Goal: Task Accomplishment & Management: Use online tool/utility

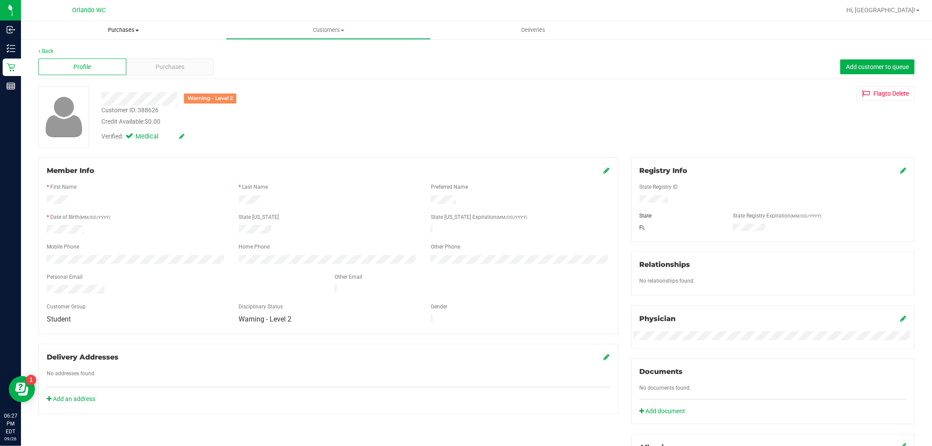
click at [127, 28] on span "Purchases" at bounding box center [123, 30] width 205 height 8
click at [68, 66] on span "Fulfillment" at bounding box center [48, 62] width 54 height 7
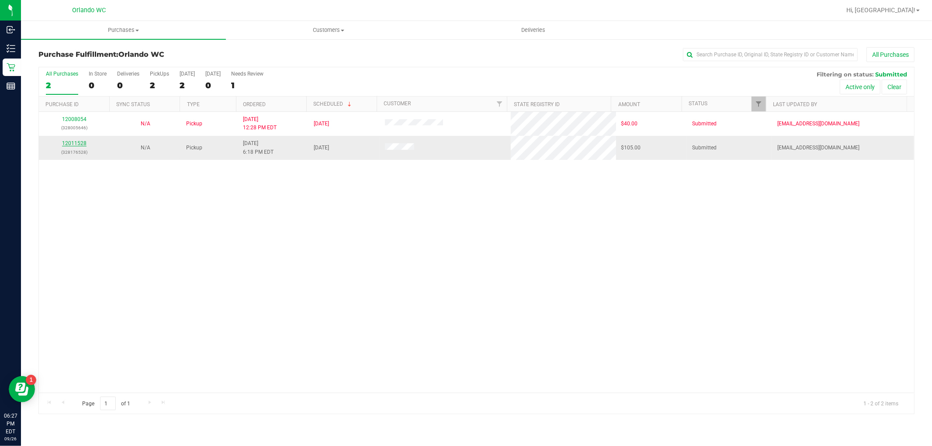
click at [73, 145] on link "12011528" at bounding box center [74, 143] width 24 height 6
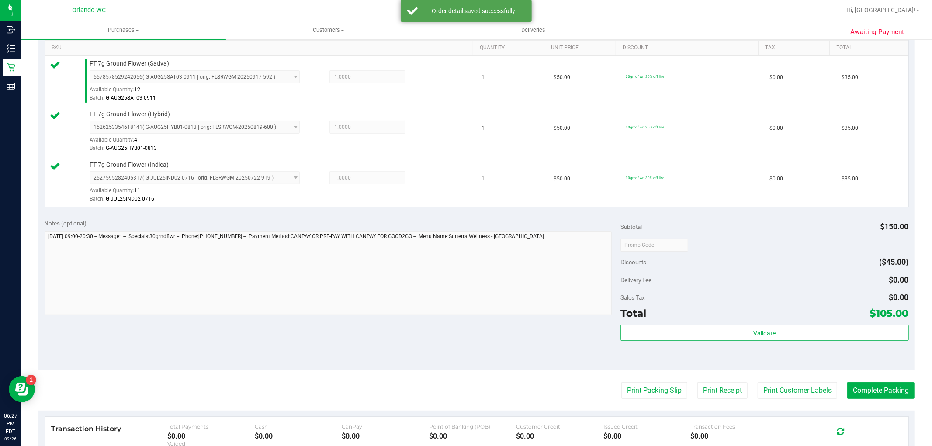
scroll to position [281, 0]
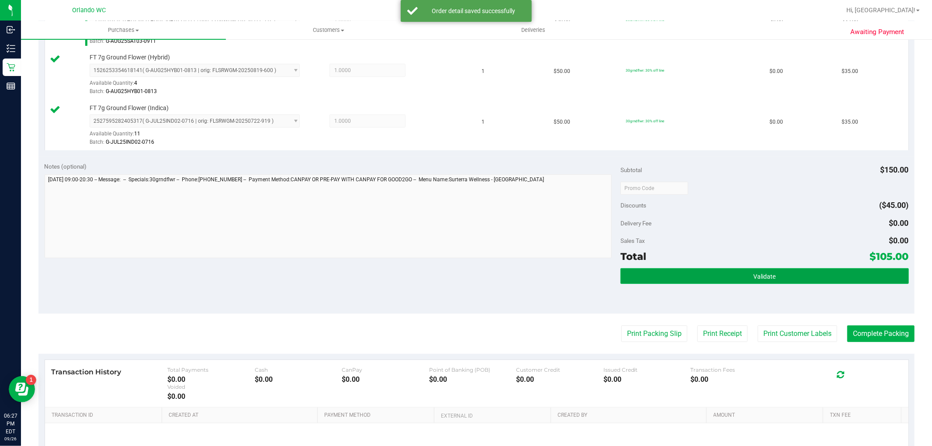
click at [850, 283] on button "Validate" at bounding box center [765, 276] width 288 height 16
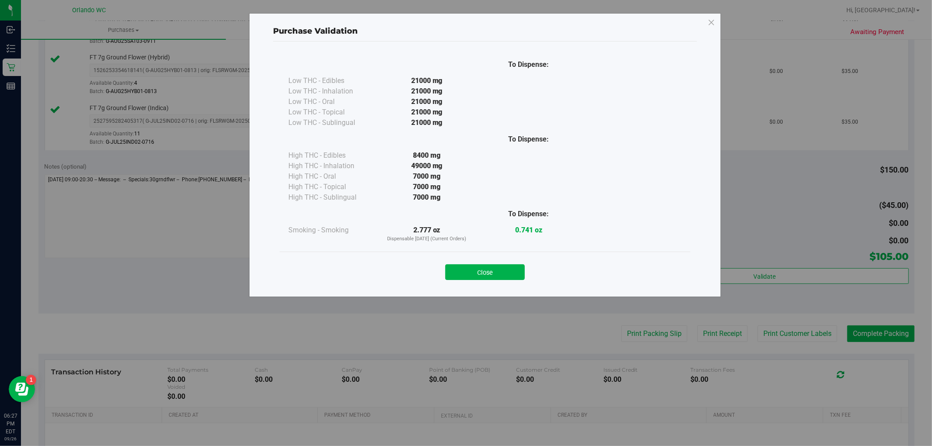
click at [481, 278] on button "Close" at bounding box center [485, 272] width 80 height 16
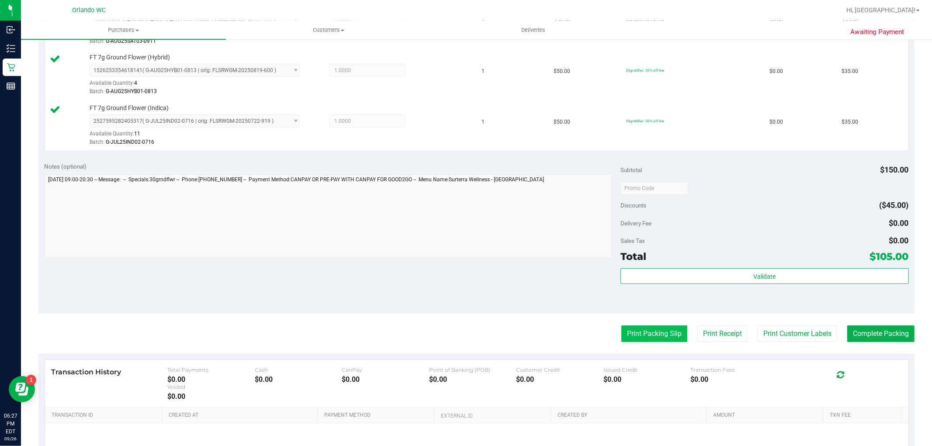
click at [641, 326] on button "Print Packing Slip" at bounding box center [654, 334] width 66 height 17
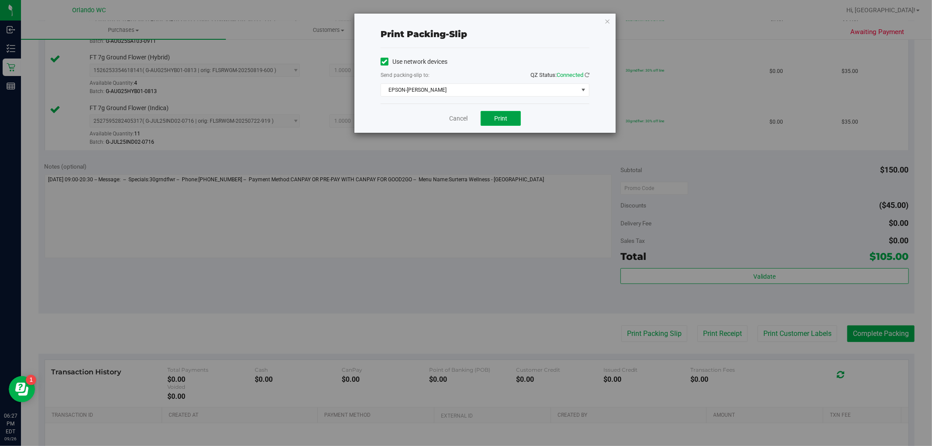
click at [508, 119] on button "Print" at bounding box center [501, 118] width 40 height 15
click at [455, 115] on link "Cancel" at bounding box center [458, 118] width 18 height 9
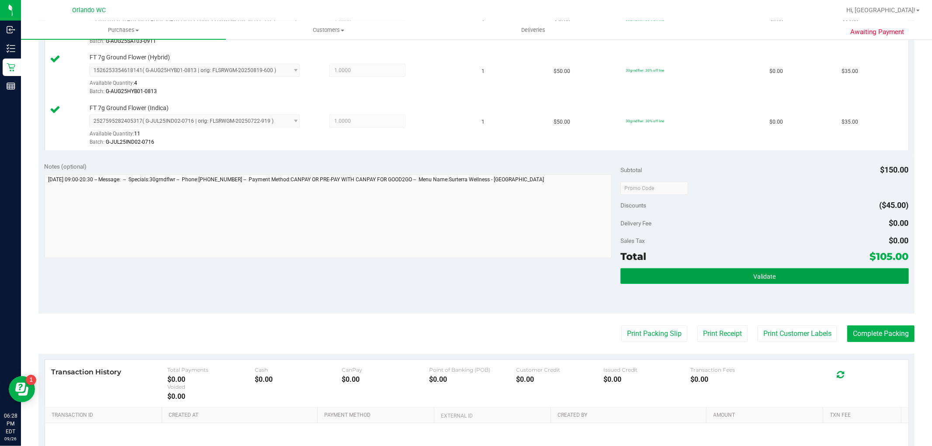
click at [774, 277] on button "Validate" at bounding box center [765, 276] width 288 height 16
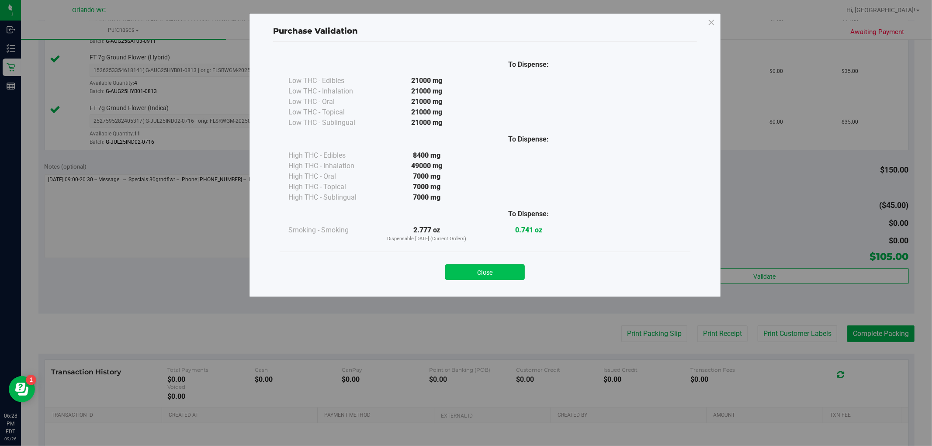
click at [499, 268] on button "Close" at bounding box center [485, 272] width 80 height 16
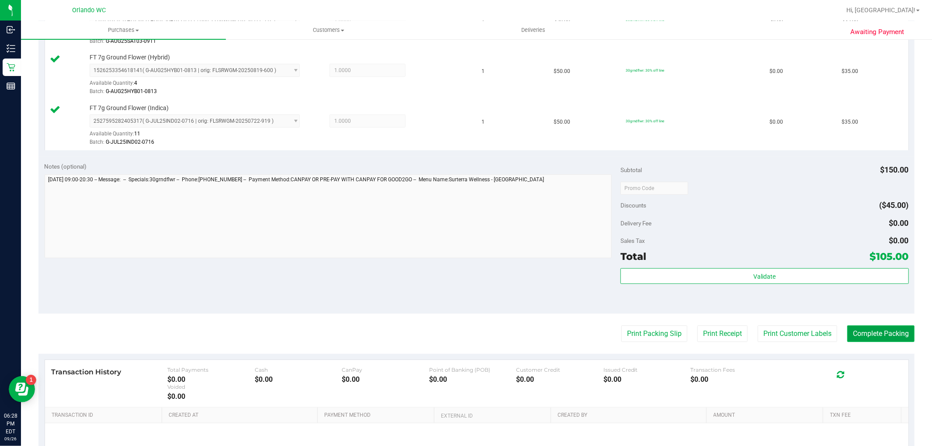
click at [865, 327] on button "Complete Packing" at bounding box center [880, 334] width 67 height 17
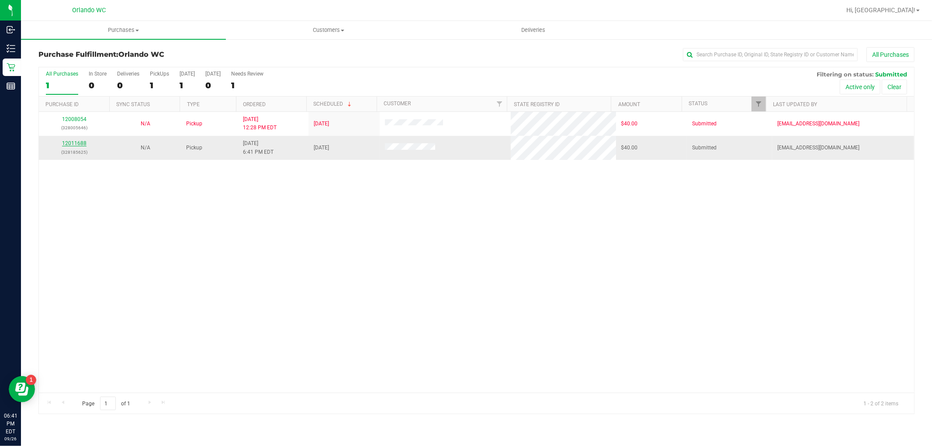
click at [73, 145] on link "12011688" at bounding box center [74, 143] width 24 height 6
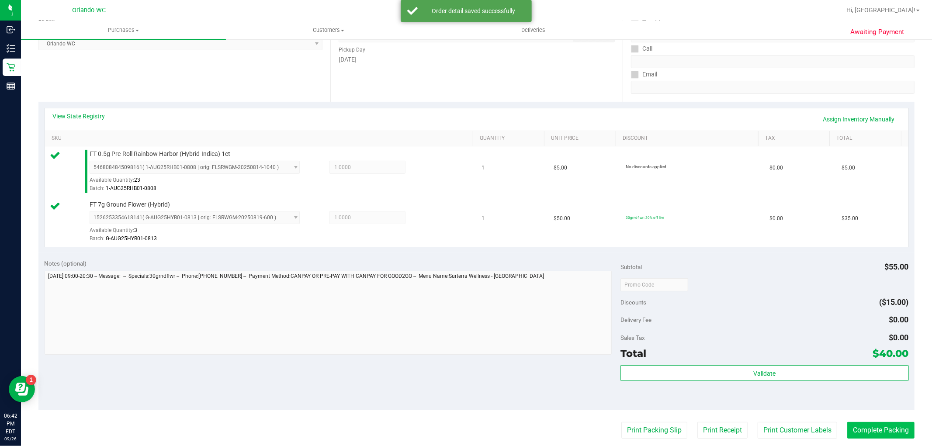
scroll to position [194, 0]
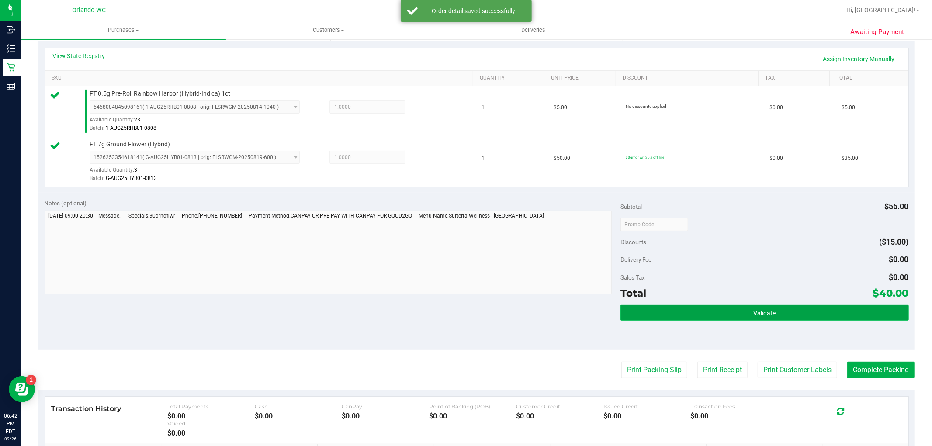
click at [789, 309] on button "Validate" at bounding box center [765, 313] width 288 height 16
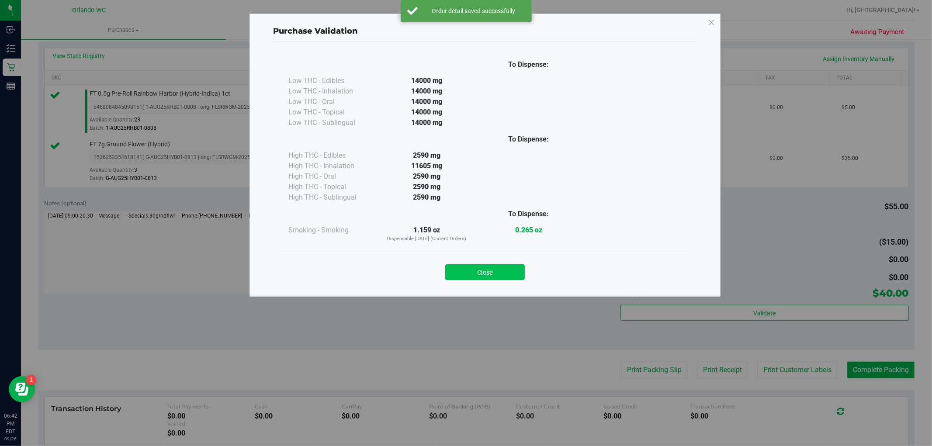
click at [477, 278] on button "Close" at bounding box center [485, 272] width 80 height 16
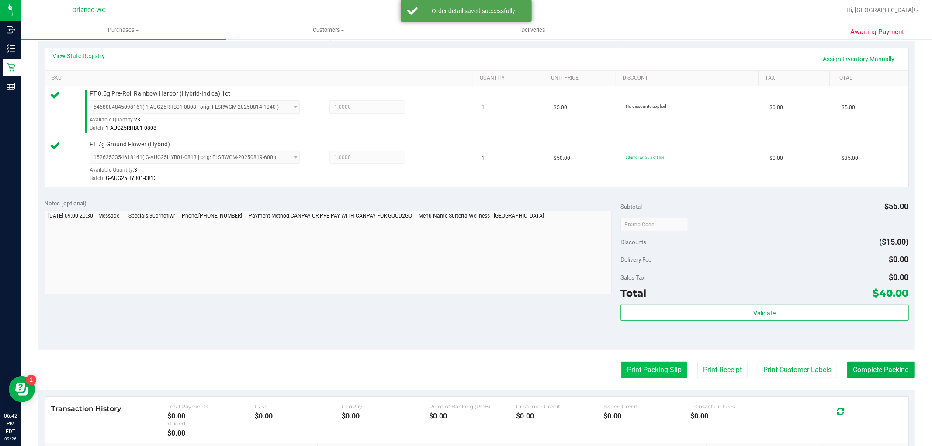
click at [649, 375] on button "Print Packing Slip" at bounding box center [654, 370] width 66 height 17
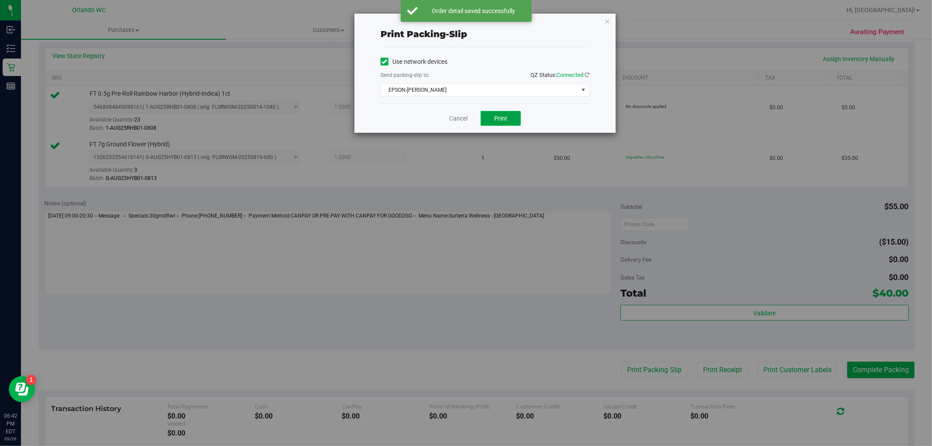
click at [506, 125] on button "Print" at bounding box center [501, 118] width 40 height 15
click at [455, 119] on link "Cancel" at bounding box center [458, 118] width 18 height 9
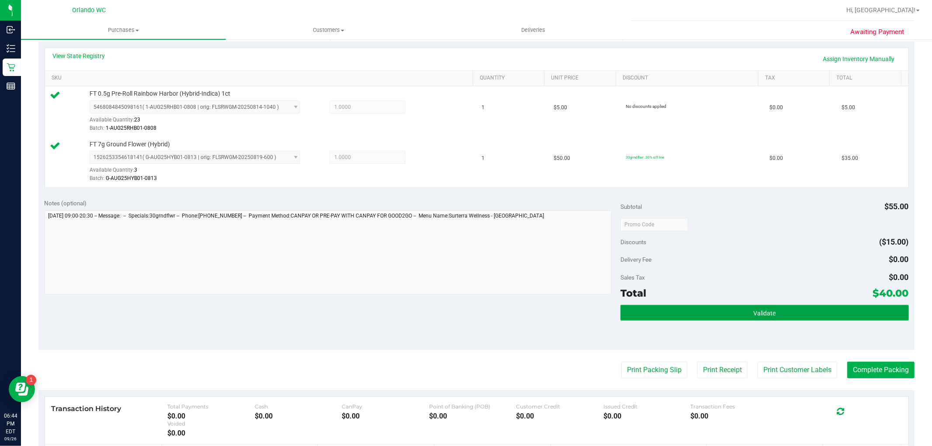
click at [746, 312] on button "Validate" at bounding box center [765, 313] width 288 height 16
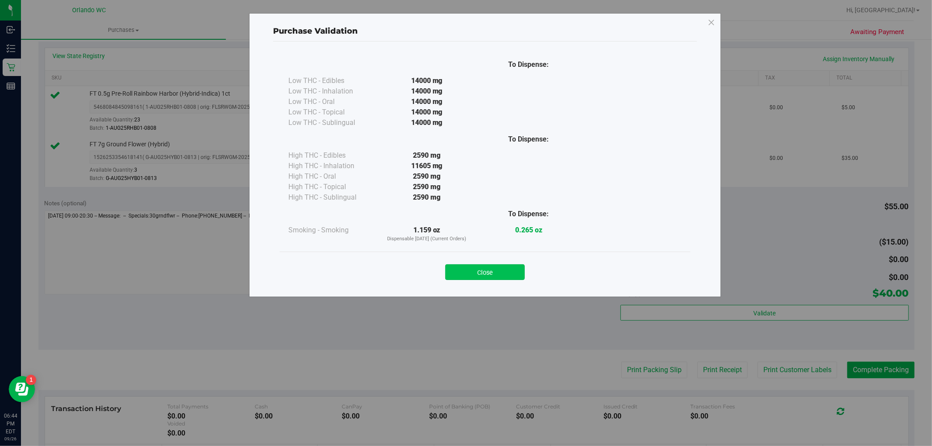
drag, startPoint x: 507, startPoint y: 274, endPoint x: 719, endPoint y: 335, distance: 220.1
click at [507, 274] on button "Close" at bounding box center [485, 272] width 80 height 16
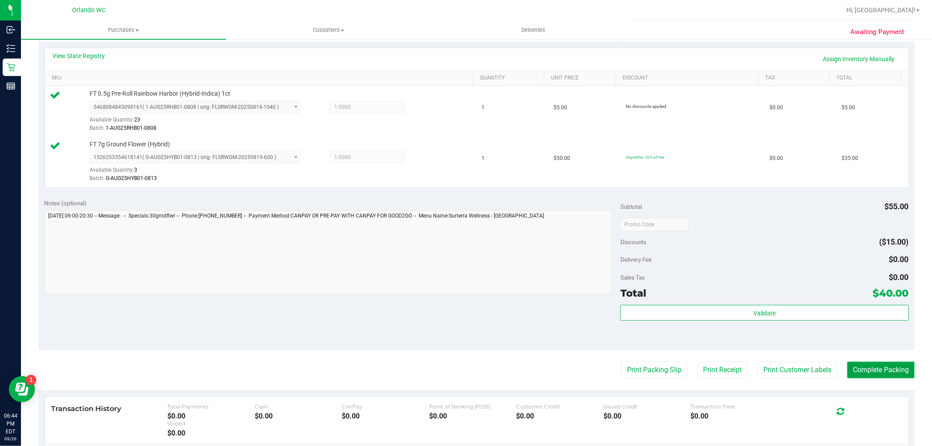
click at [865, 376] on button "Complete Packing" at bounding box center [880, 370] width 67 height 17
